Goal: Navigation & Orientation: Find specific page/section

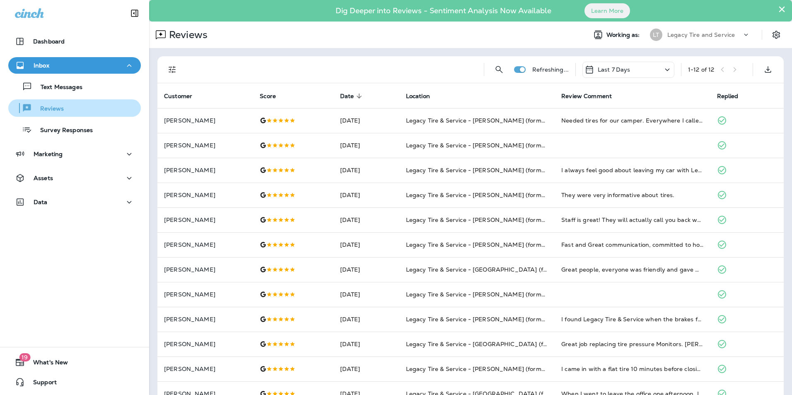
click at [47, 111] on p "Reviews" at bounding box center [48, 109] width 32 height 8
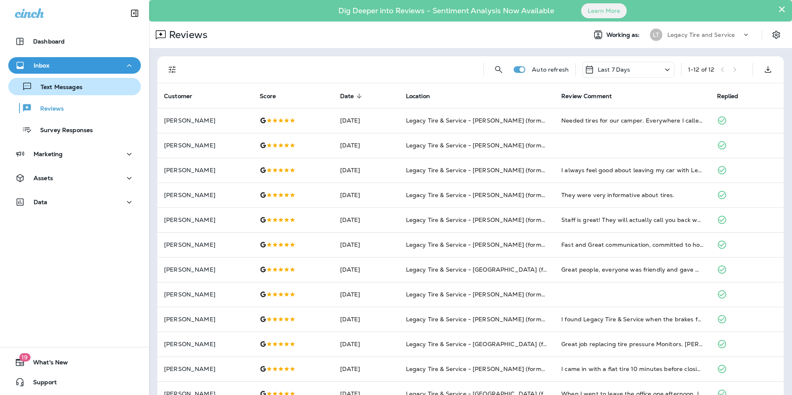
click at [95, 92] on div "Text Messages" at bounding box center [75, 86] width 126 height 12
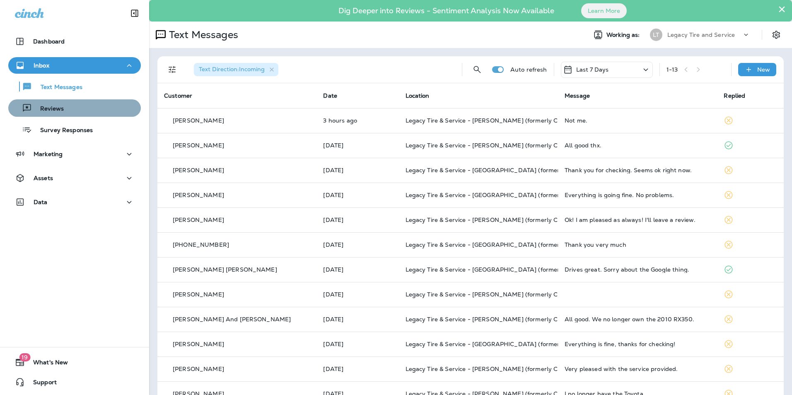
click at [80, 112] on div "Reviews" at bounding box center [75, 108] width 126 height 12
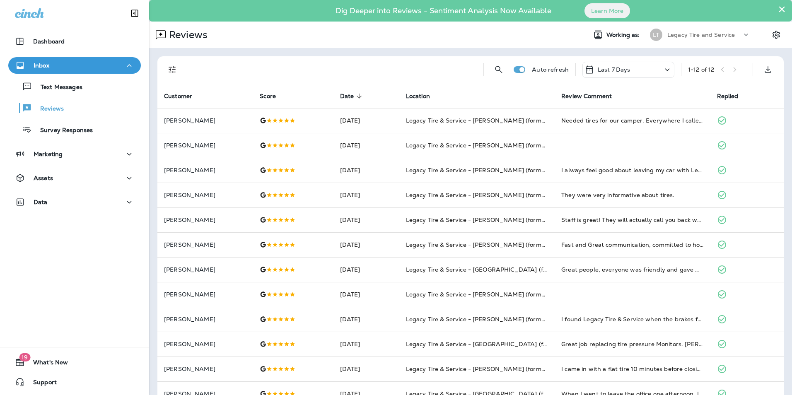
click at [778, 9] on button "×" at bounding box center [782, 8] width 8 height 13
